Goal: Find specific page/section: Find specific page/section

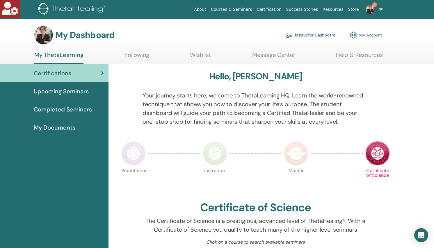
click at [316, 36] on link "Instructor Dashboard" at bounding box center [311, 35] width 50 height 13
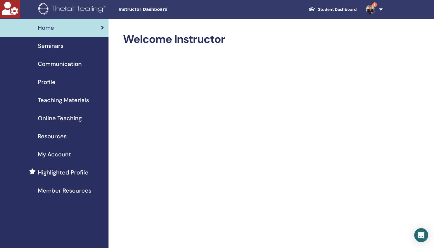
click at [77, 100] on span "Teaching Materials" at bounding box center [63, 100] width 51 height 9
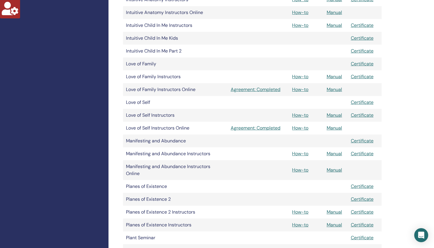
scroll to position [587, 0]
click at [304, 225] on link "How-to" at bounding box center [300, 224] width 16 height 6
